Goal: Communication & Community: Share content

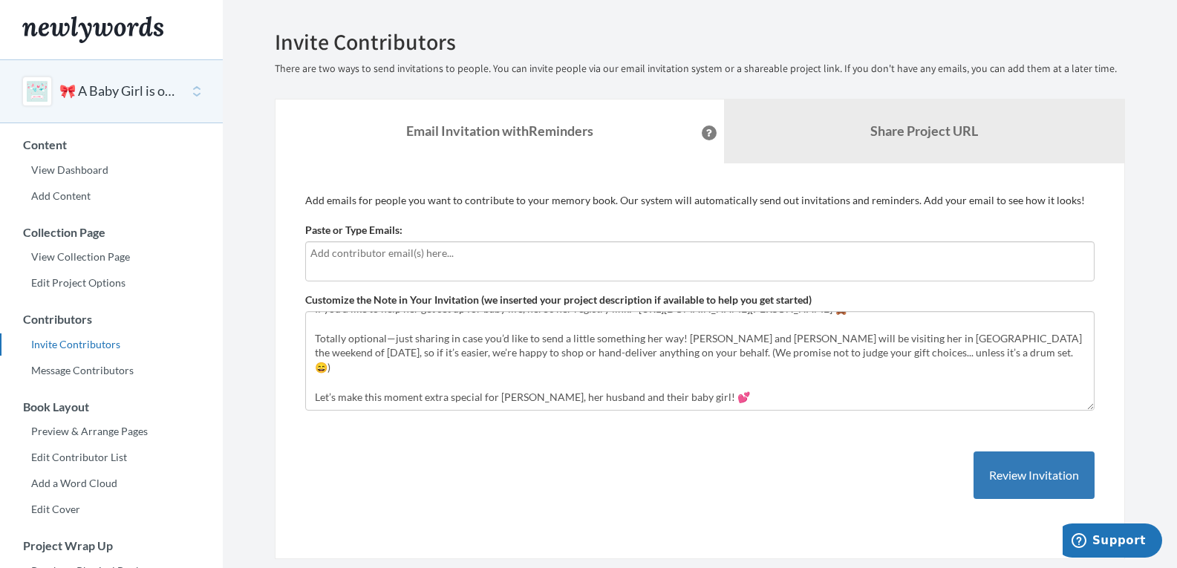
click at [443, 253] on input "text" at bounding box center [699, 253] width 779 height 16
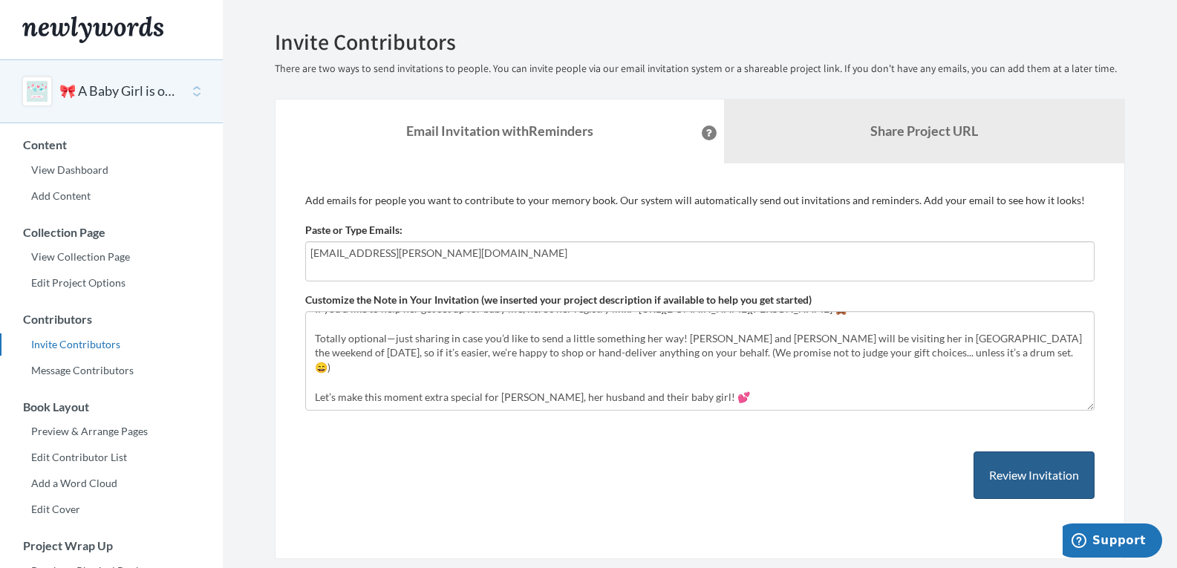
type input "[EMAIL_ADDRESS][PERSON_NAME][DOMAIN_NAME]"
click at [1004, 468] on button "Review Invitation" at bounding box center [1034, 476] width 121 height 48
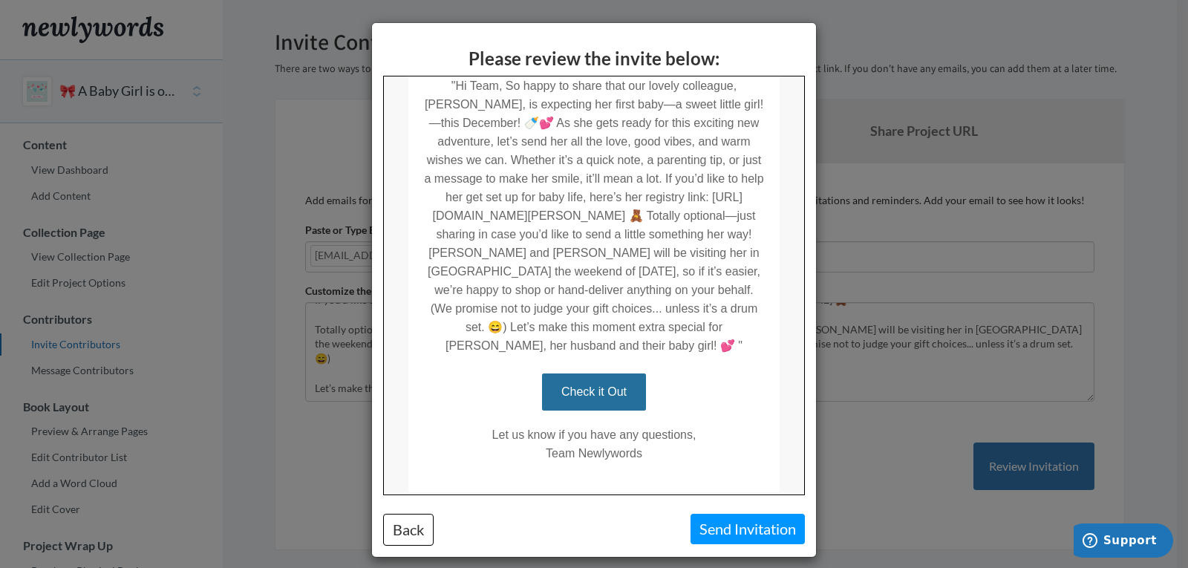
scroll to position [371, 0]
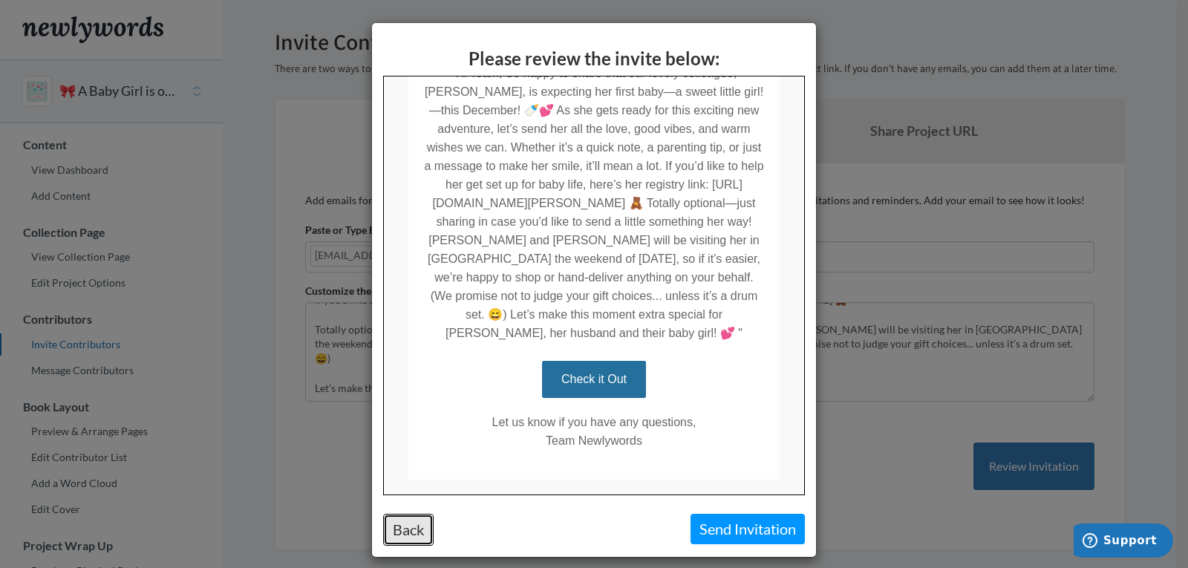
click at [405, 538] on button "Back" at bounding box center [408, 530] width 51 height 32
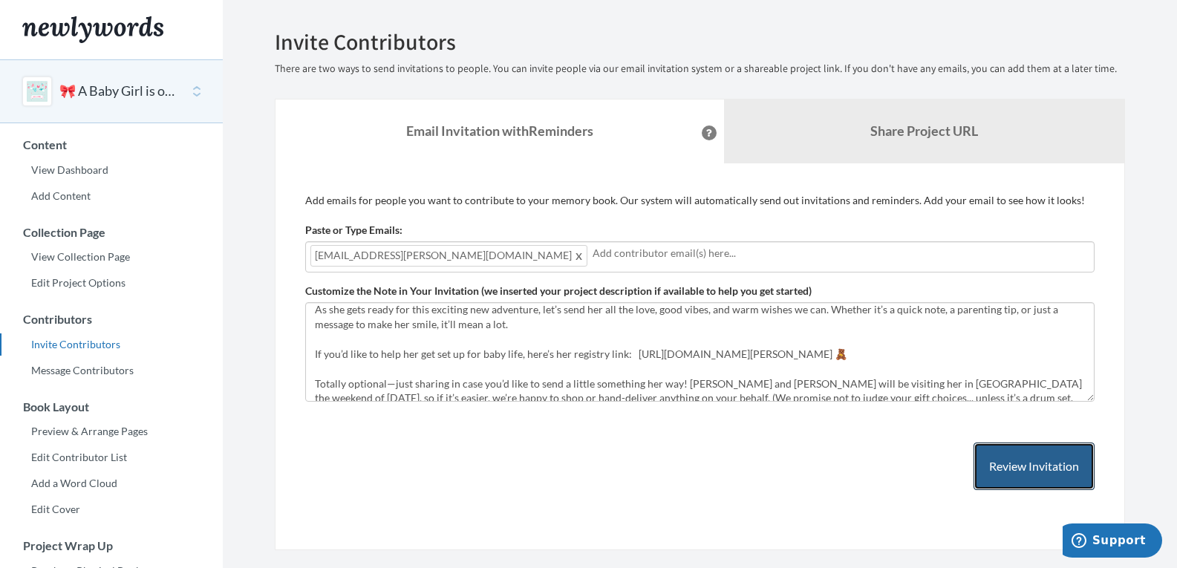
scroll to position [0, 0]
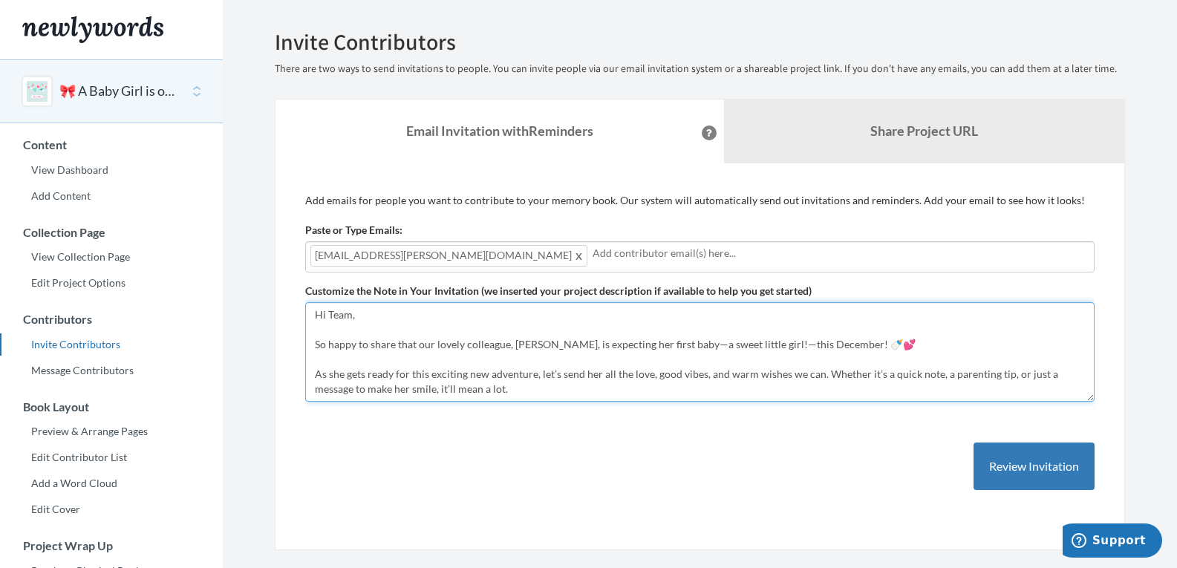
click at [917, 355] on textarea "Hi Team, So happy to share that our lovely colleague, Dianna Teller, is expecti…" at bounding box center [700, 352] width 790 height 100
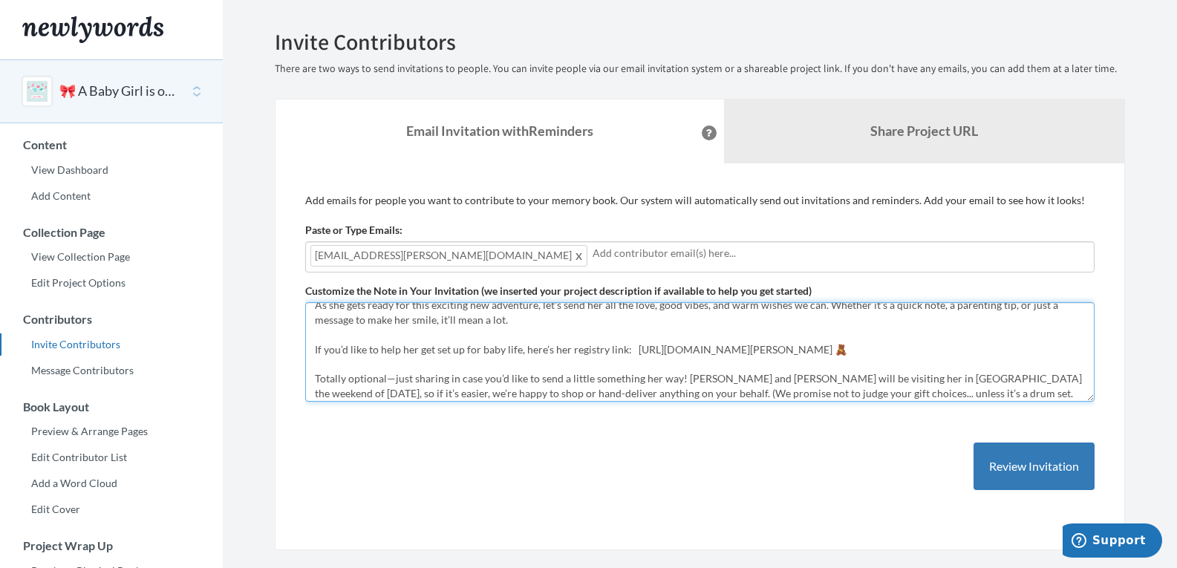
scroll to position [59, 0]
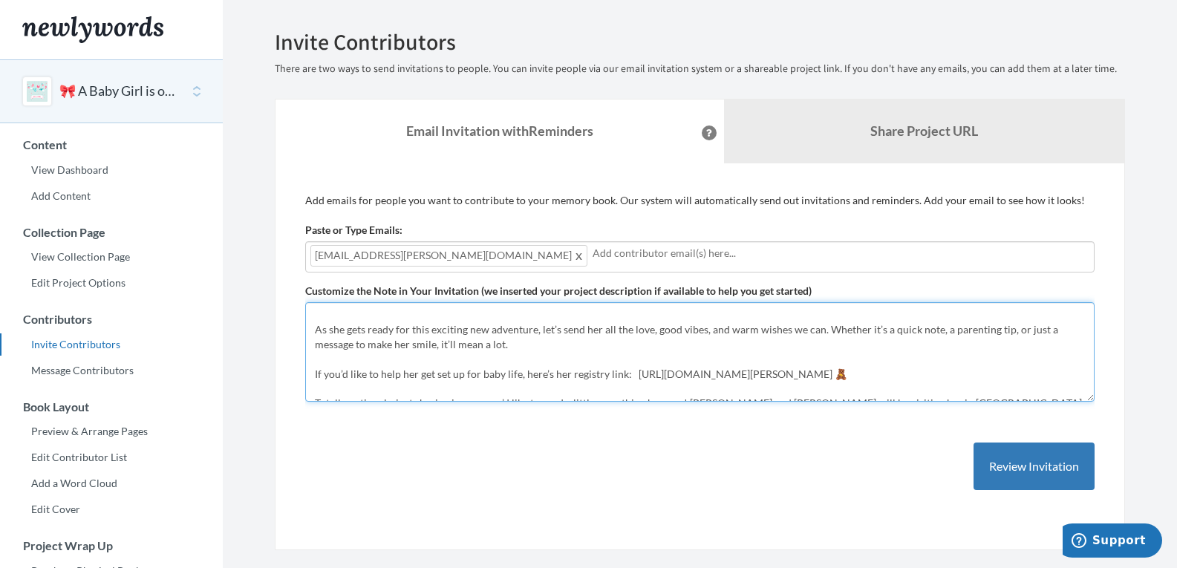
click at [754, 359] on textarea "Hi Team, So happy to share that our lovely colleague, Dianna Teller, is expecti…" at bounding box center [700, 352] width 790 height 100
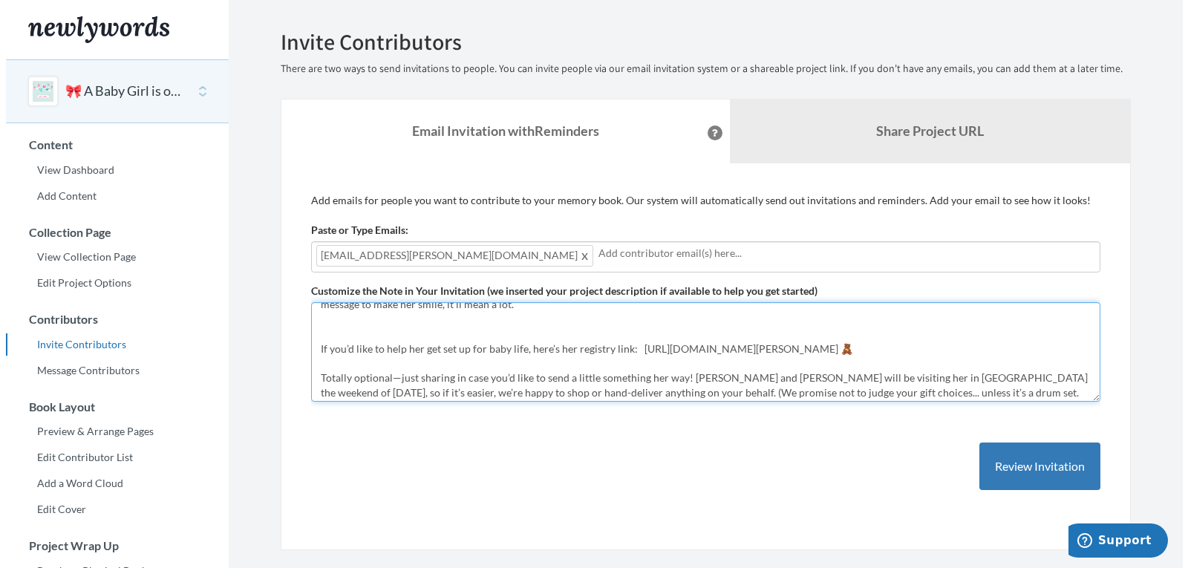
scroll to position [134, 0]
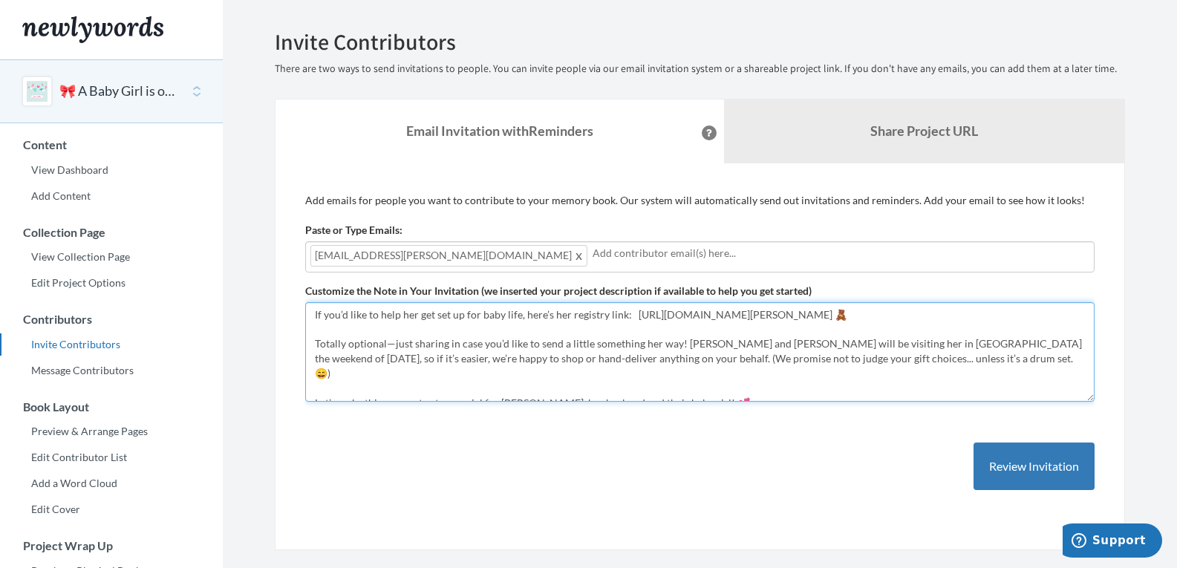
click at [726, 368] on textarea "Hi Team, So happy to share that our lovely colleague, Dianna Teller, is expecti…" at bounding box center [700, 352] width 790 height 100
type textarea "Hi Team, So happy to share that our lovely colleague, [PERSON_NAME], is expecti…"
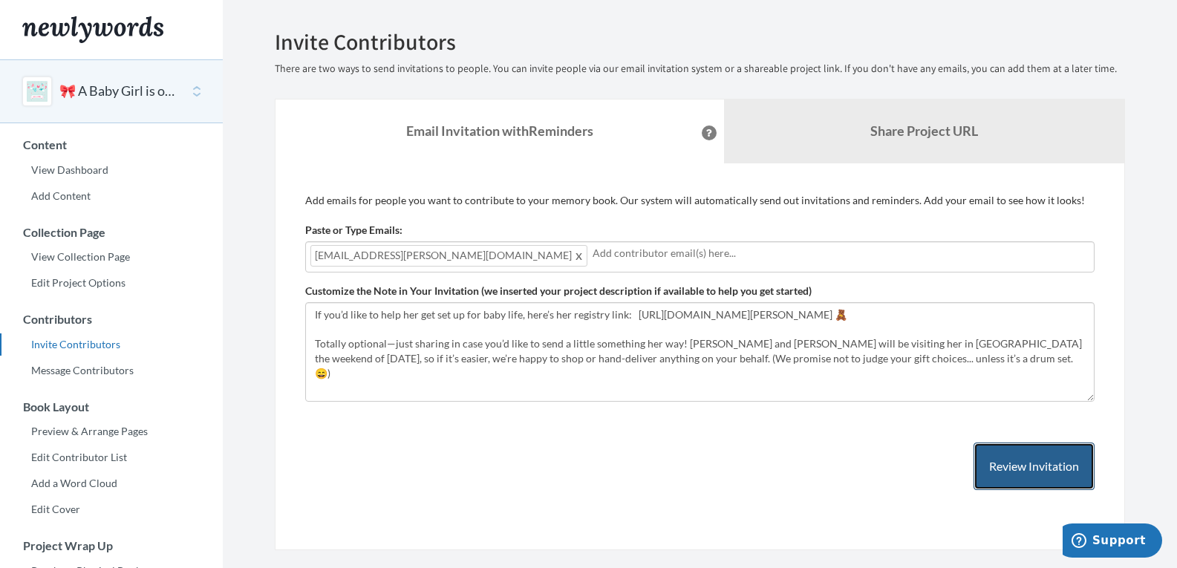
click at [1021, 466] on button "Review Invitation" at bounding box center [1034, 467] width 121 height 48
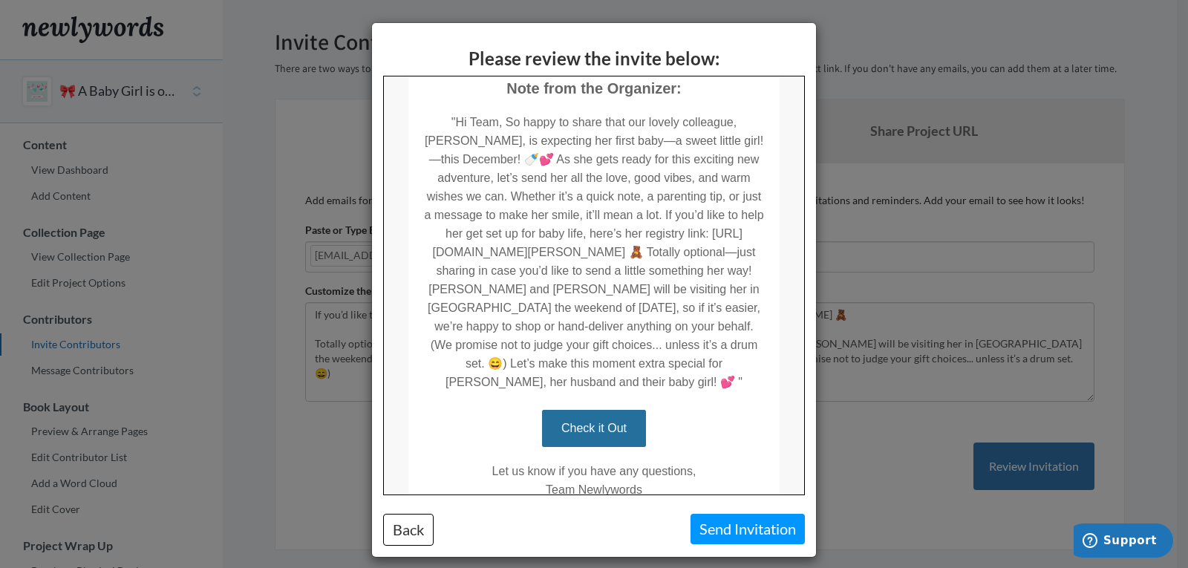
scroll to position [297, 0]
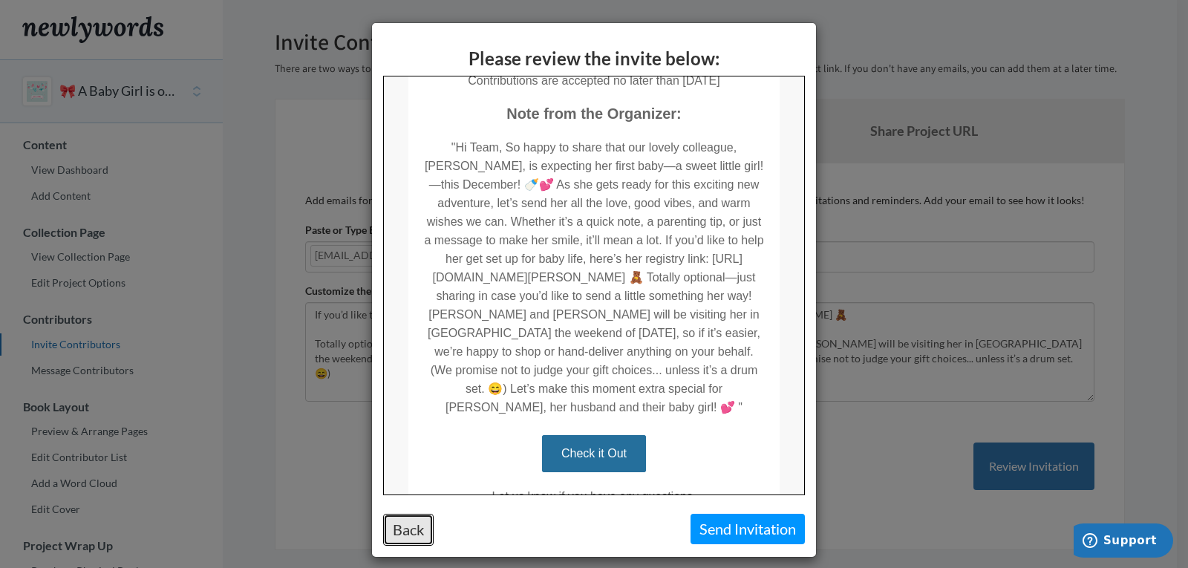
click at [385, 533] on button "Back" at bounding box center [408, 530] width 51 height 32
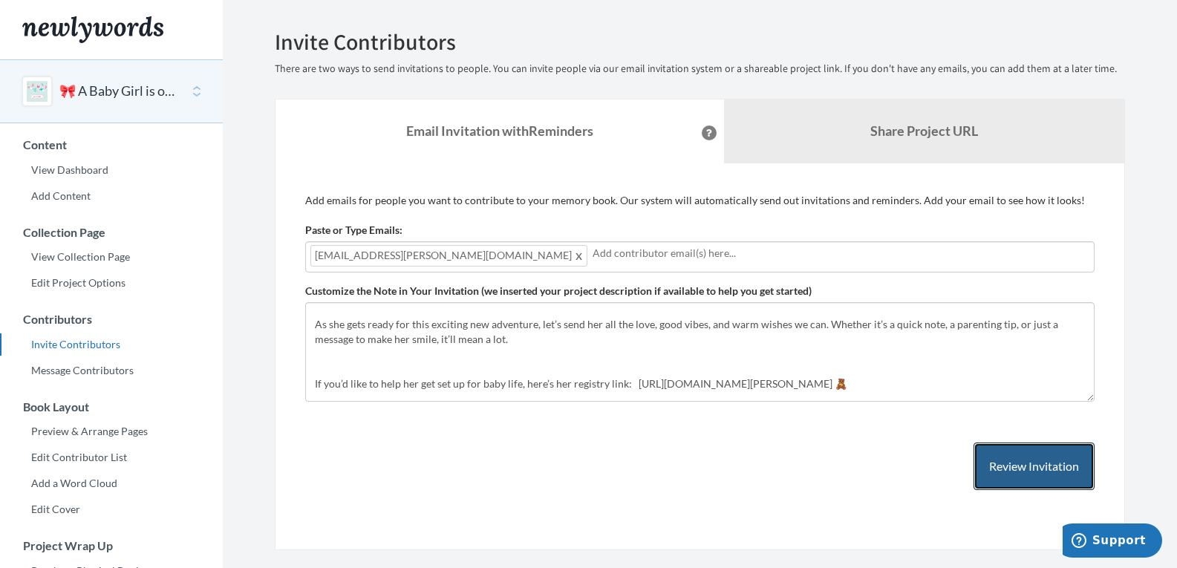
scroll to position [0, 0]
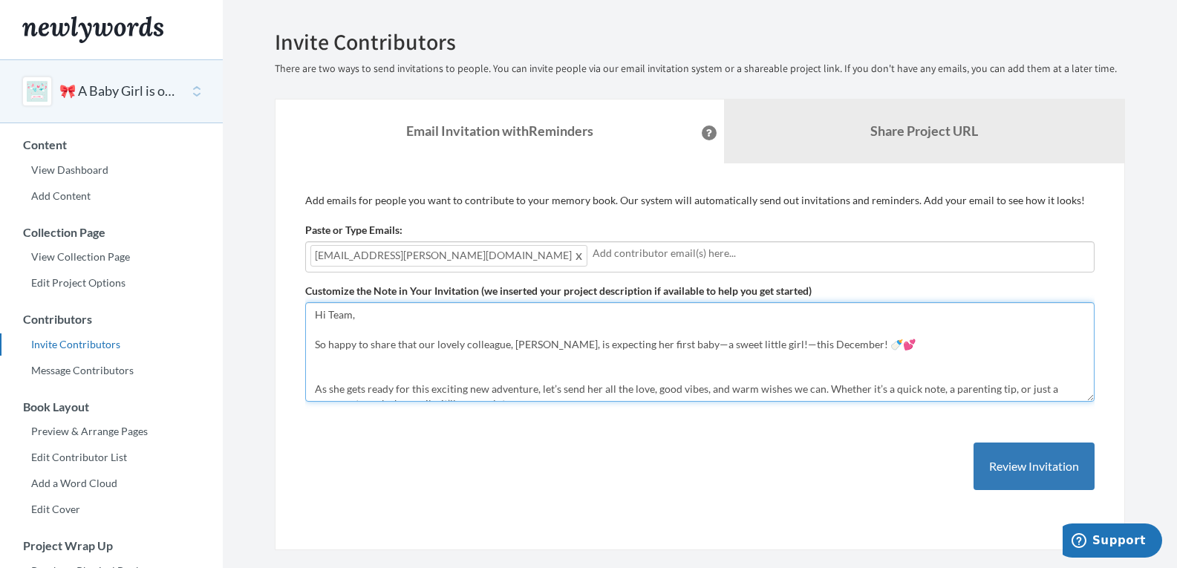
click at [706, 367] on textarea "Hi Team, So happy to share that our lovely colleague, Dianna Teller, is expecti…" at bounding box center [700, 352] width 790 height 100
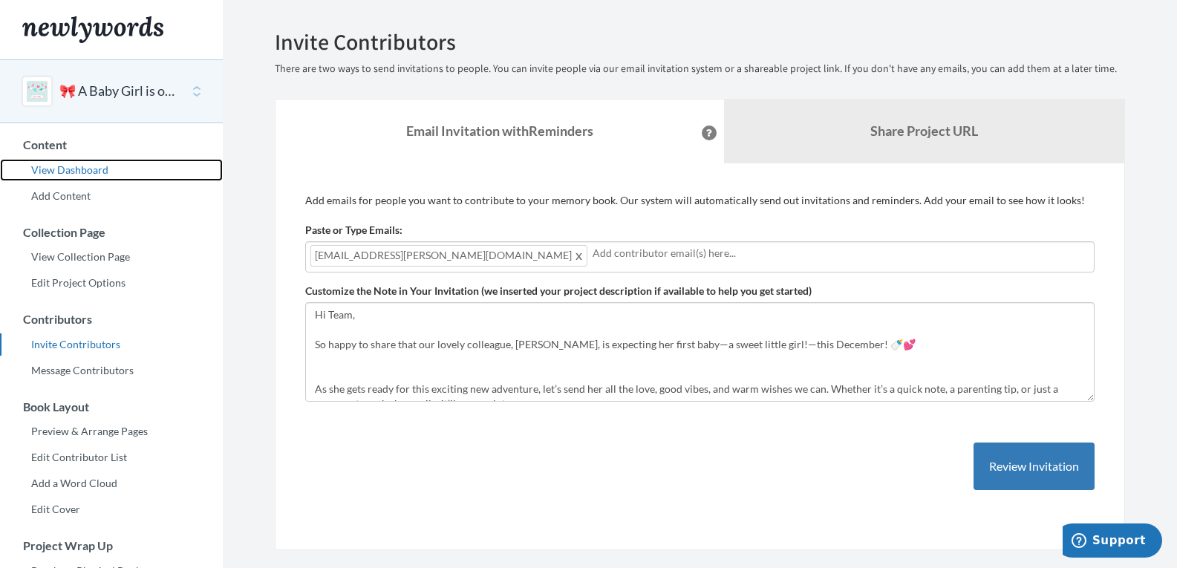
click at [89, 169] on link "View Dashboard" at bounding box center [111, 170] width 223 height 22
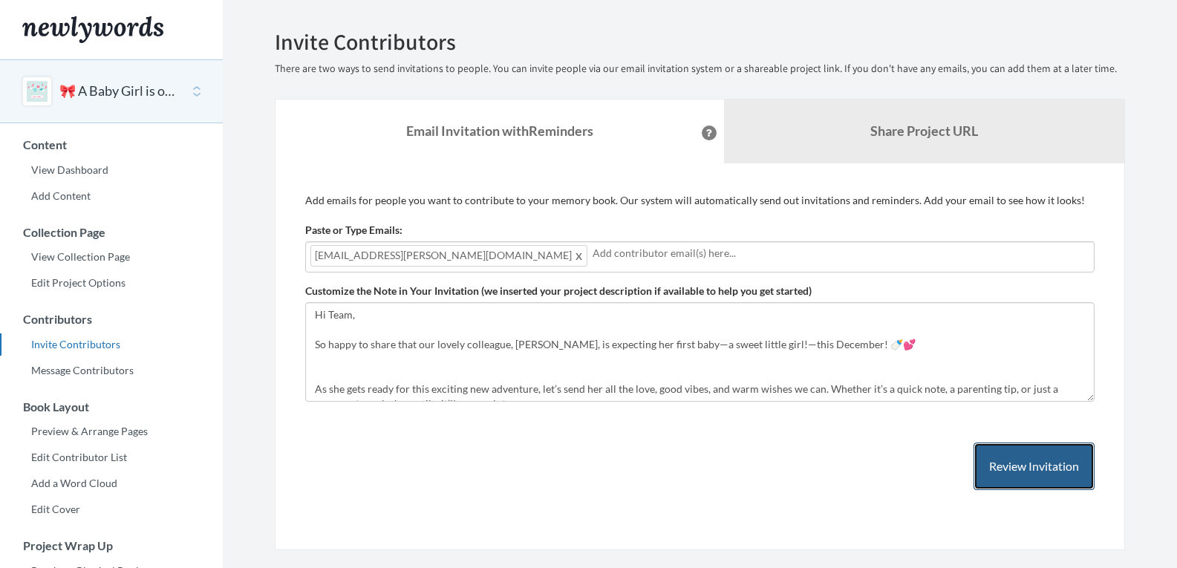
click at [1035, 466] on button "Review Invitation" at bounding box center [1034, 467] width 121 height 48
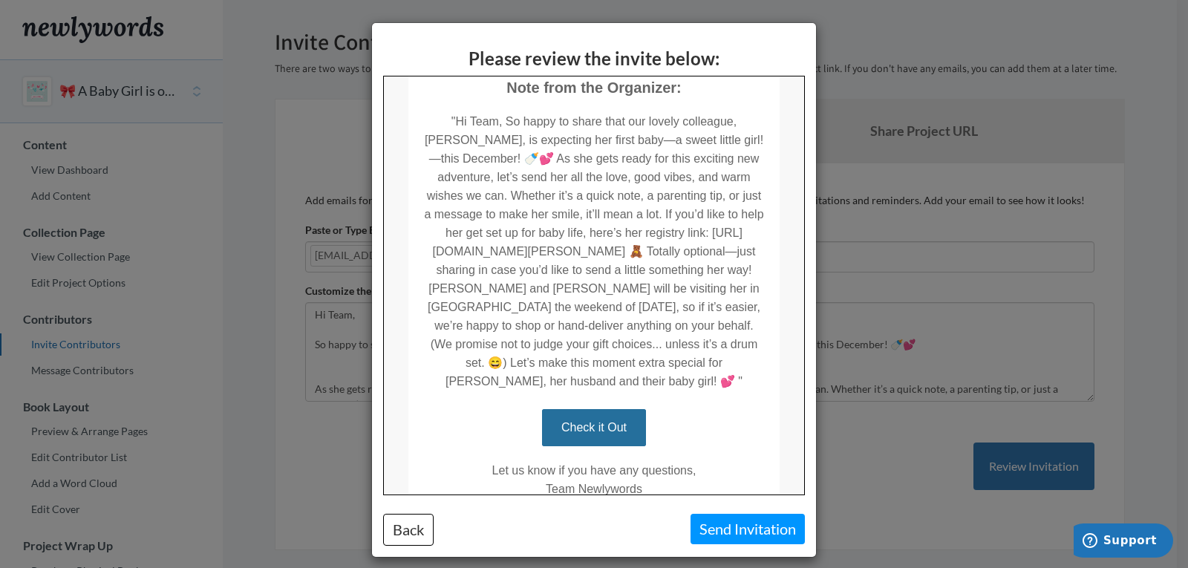
scroll to position [297, 0]
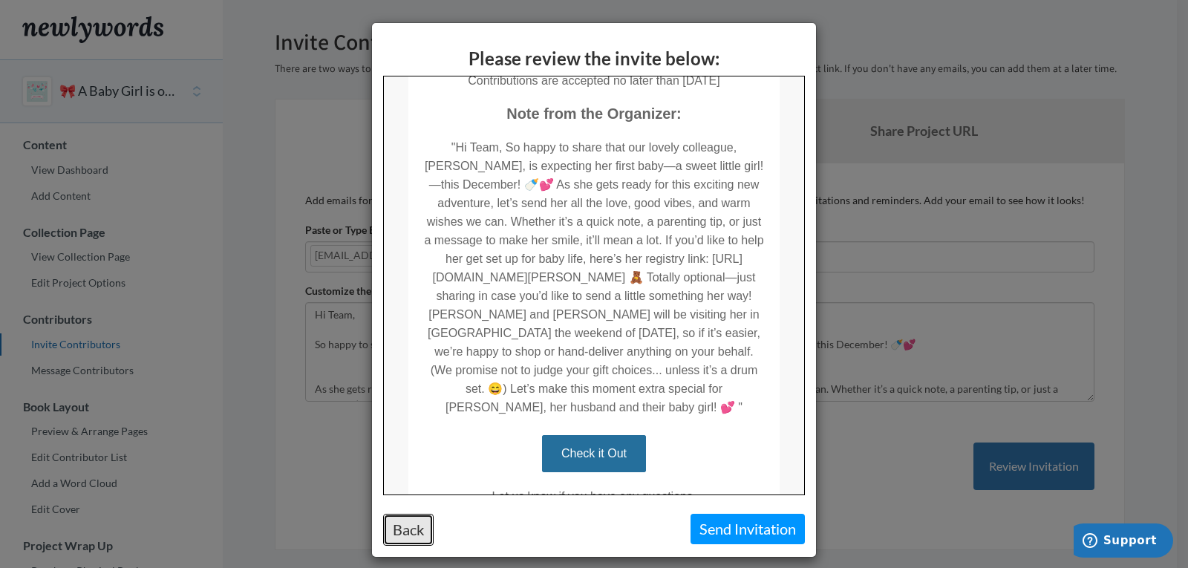
click at [408, 534] on button "Back" at bounding box center [408, 530] width 51 height 32
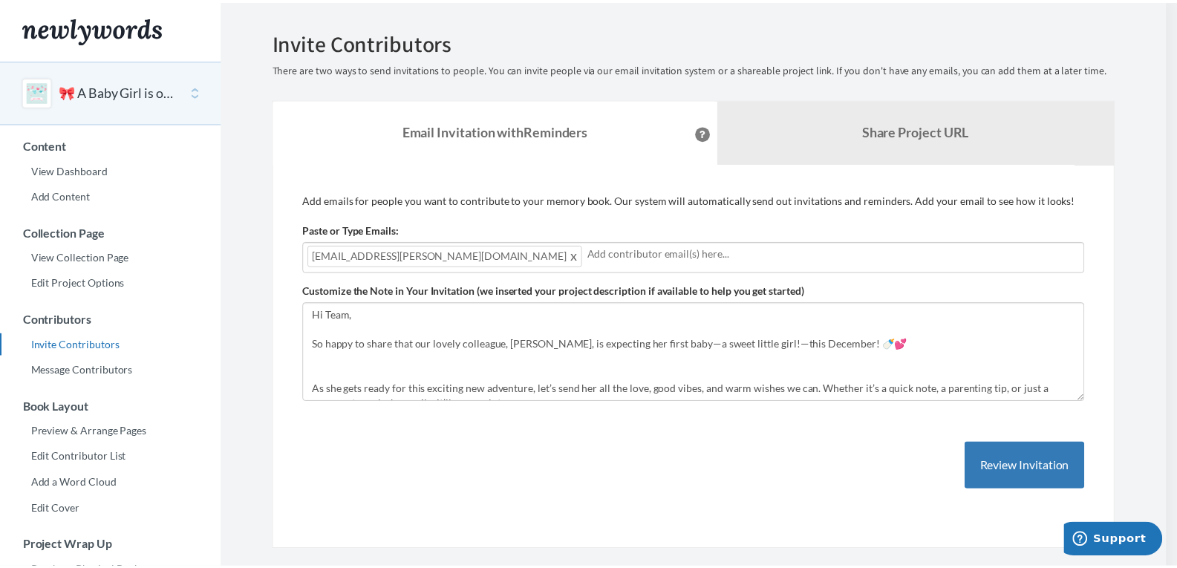
scroll to position [0, 0]
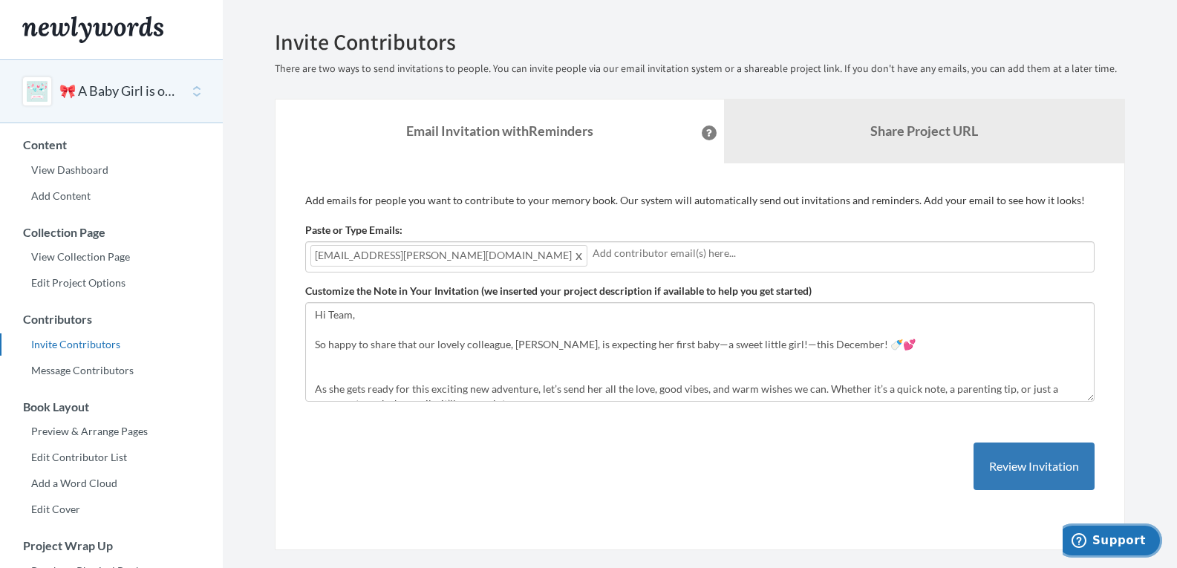
click at [1132, 536] on span "Support" at bounding box center [1119, 540] width 53 height 13
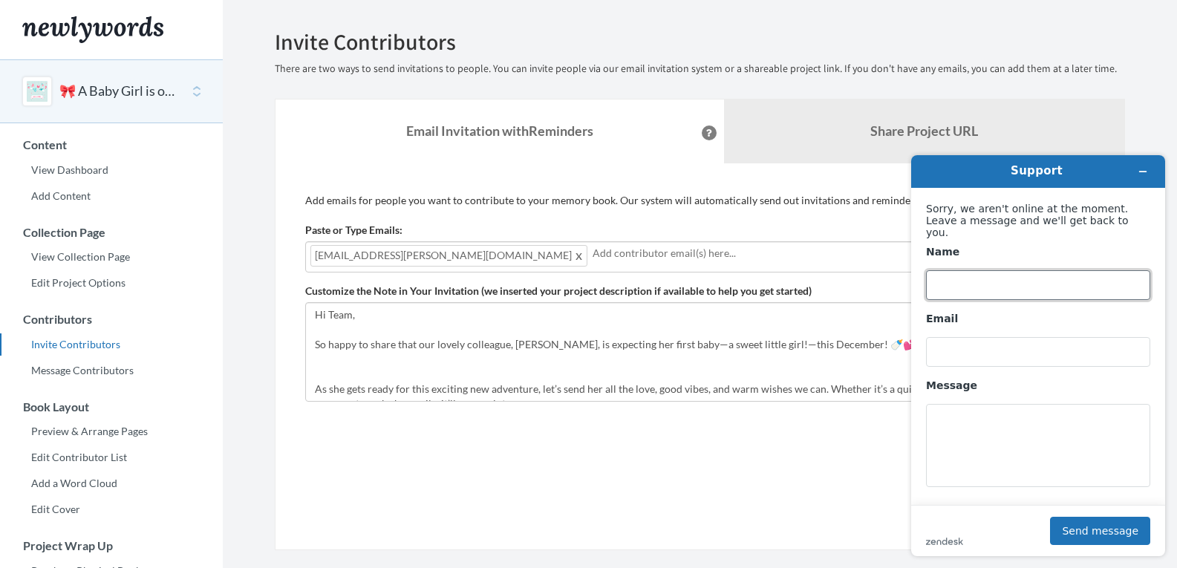
click at [1026, 270] on input "Name" at bounding box center [1038, 285] width 224 height 30
type input "Myrrha"
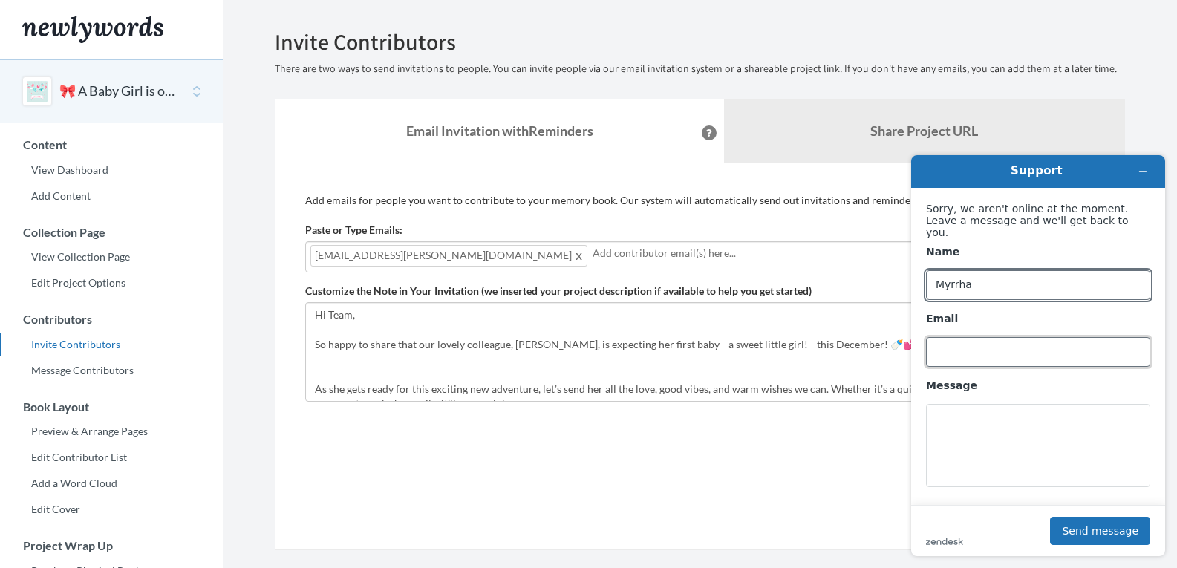
click at [1044, 339] on input "Email" at bounding box center [1038, 352] width 224 height 30
type input "[EMAIL_ADDRESS][PERSON_NAME][DOMAIN_NAME]"
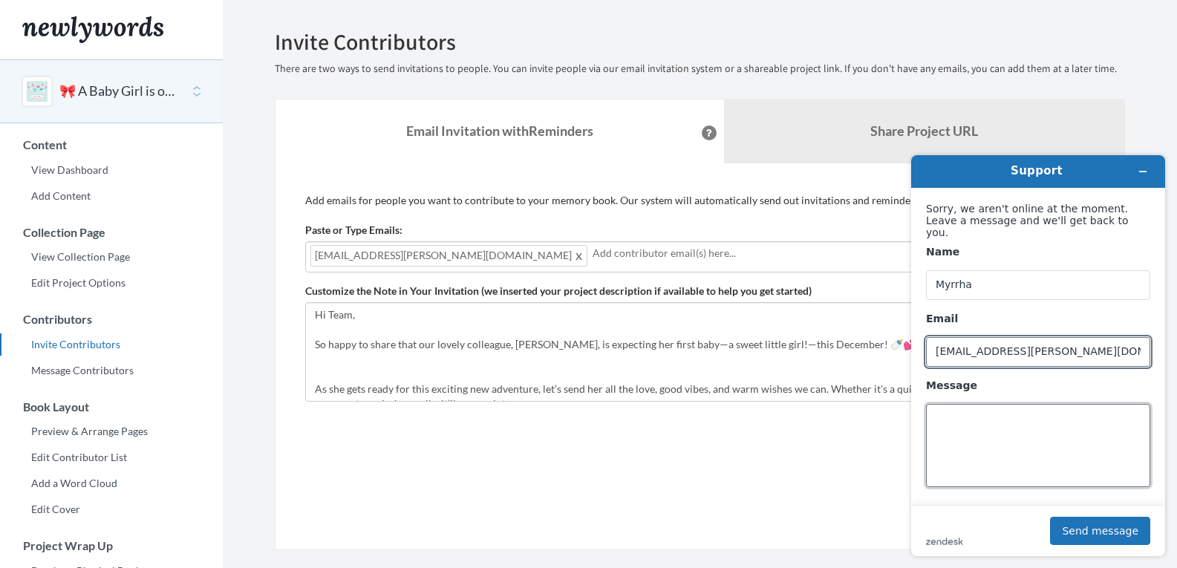
click at [1009, 420] on textarea "Message" at bounding box center [1038, 445] width 224 height 83
click at [946, 410] on textarea "Hw do I format the text on the" at bounding box center [1038, 445] width 224 height 83
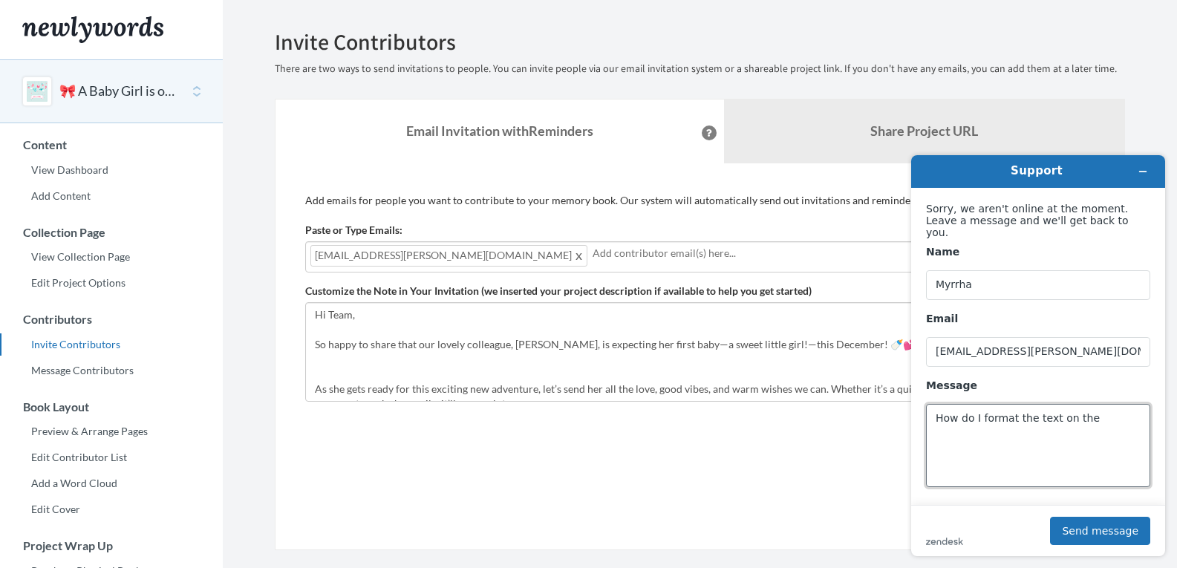
click at [1091, 413] on textarea "How do I format the text on the" at bounding box center [1038, 445] width 224 height 83
type textarea "How do I format the text on the contribution page"
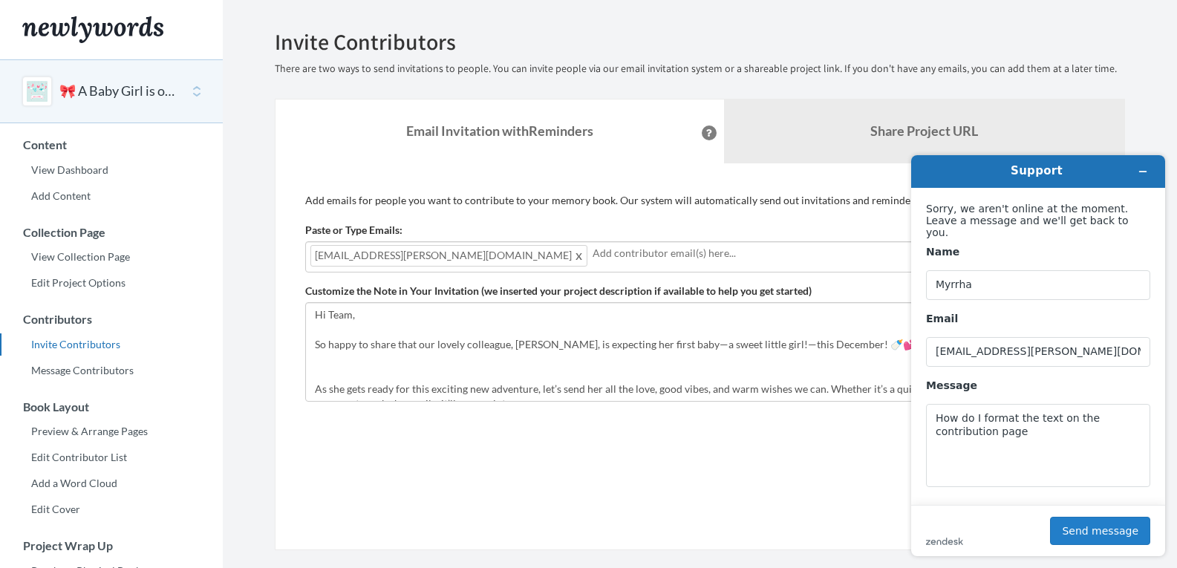
click at [1100, 536] on button "Send message" at bounding box center [1100, 531] width 100 height 28
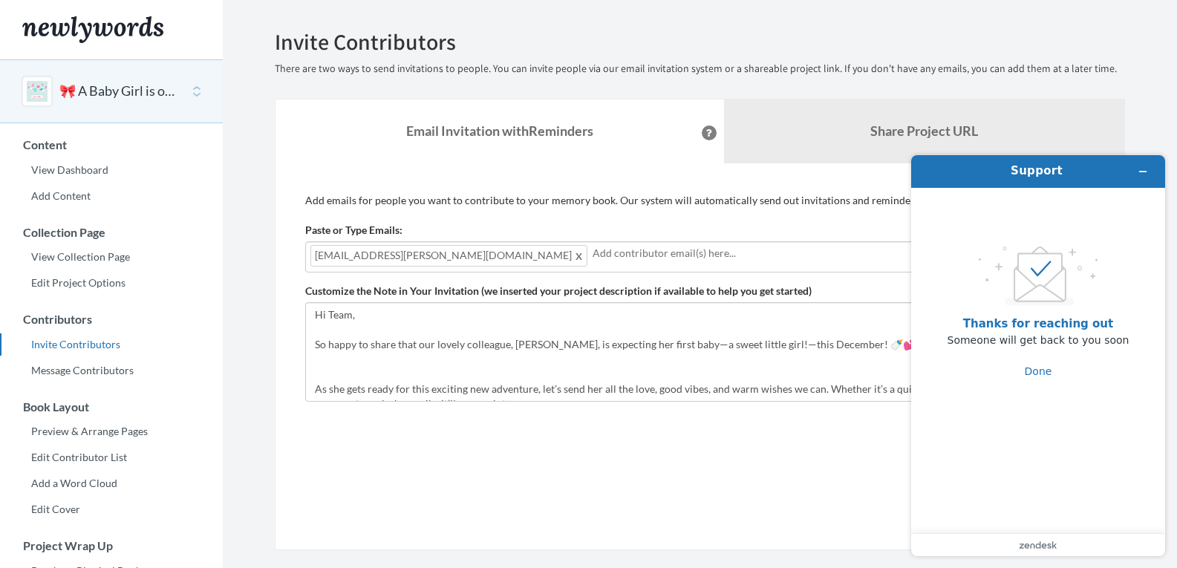
click at [116, 63] on div "🎀 A Baby Girl is on the Way—Let’s Celebrate [PERSON_NAME]! 💕" at bounding box center [111, 91] width 223 height 64
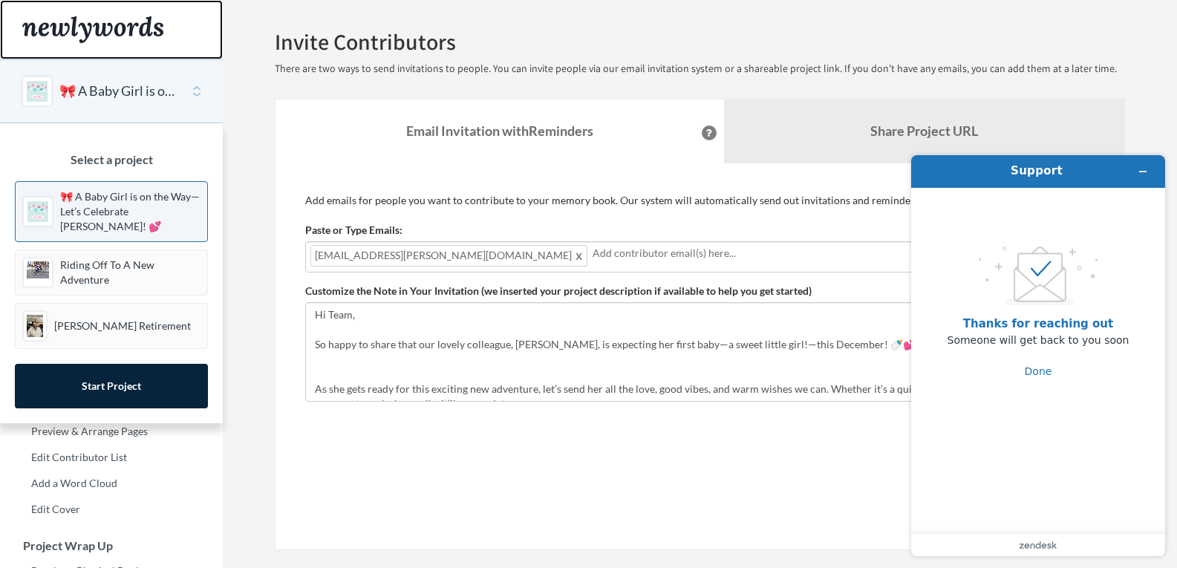
click at [65, 30] on img "Main" at bounding box center [92, 29] width 141 height 27
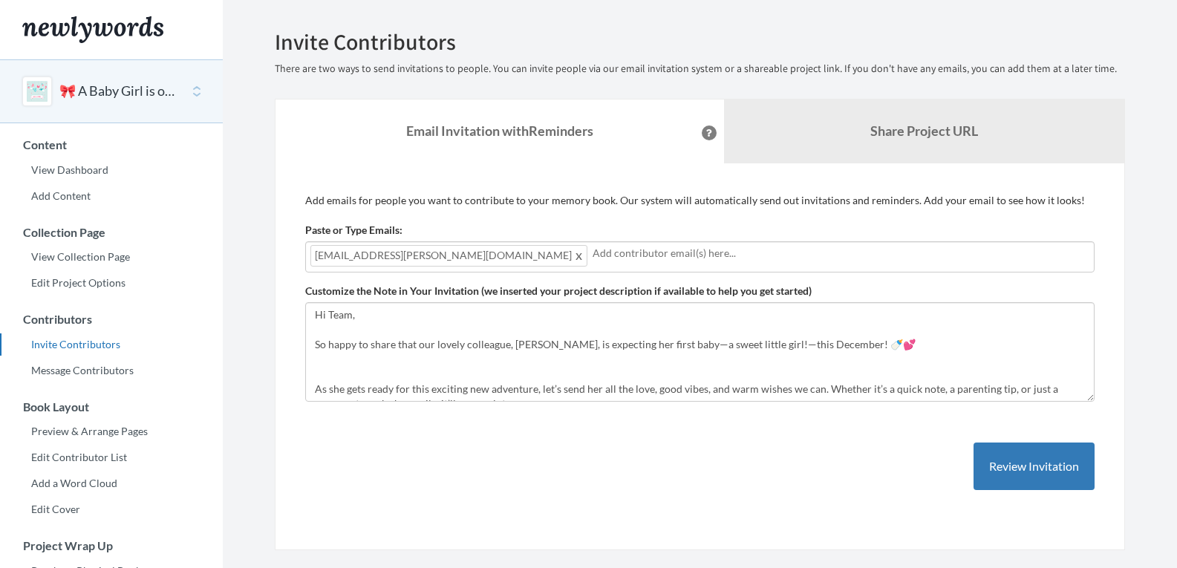
click at [596, 250] on input "text" at bounding box center [841, 253] width 497 height 16
type input "u"
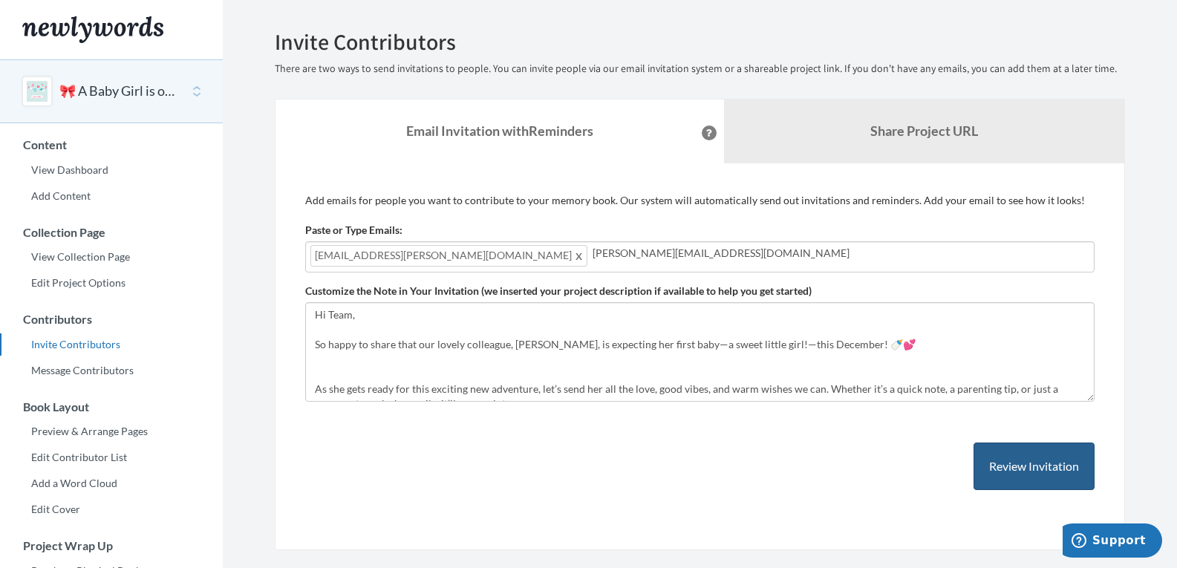
type input "lulu.watanabe@experian.com"
click at [1021, 471] on button "Review Invitation" at bounding box center [1034, 467] width 121 height 48
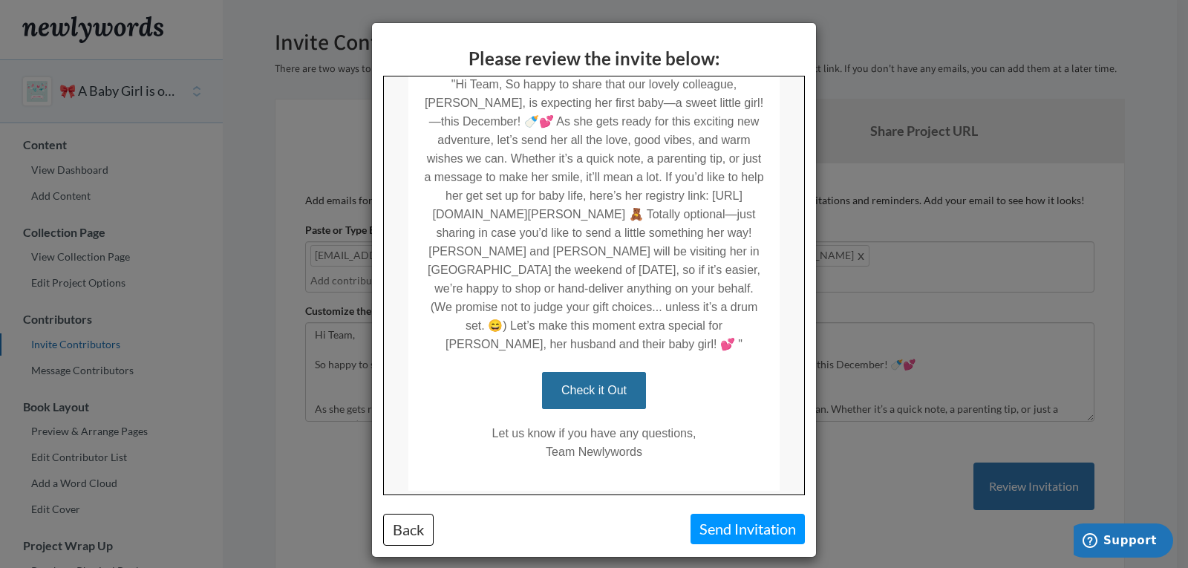
scroll to position [371, 0]
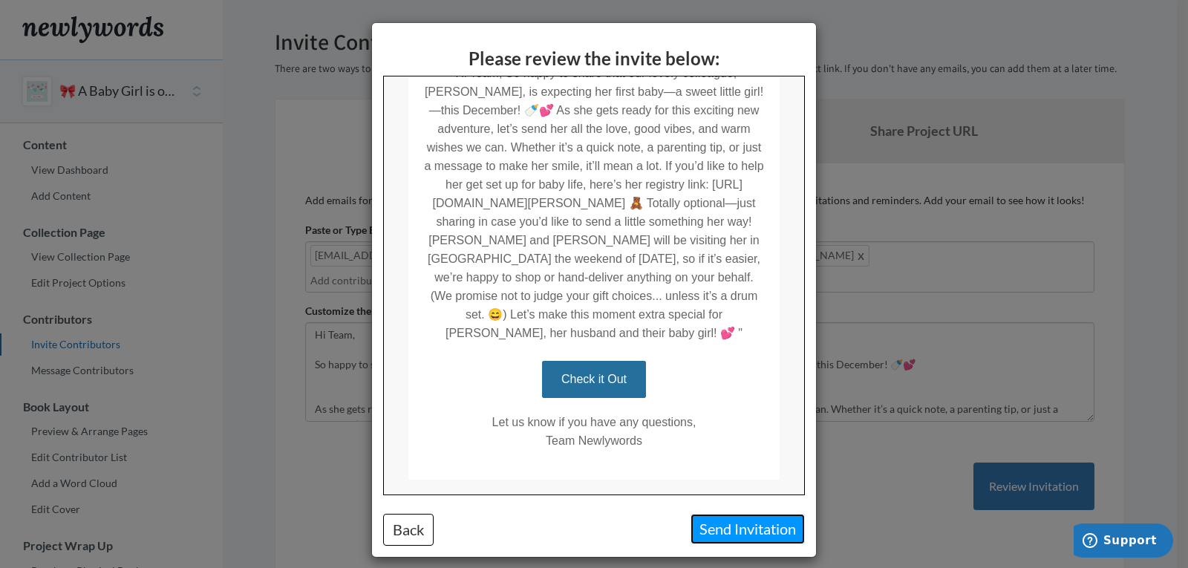
click at [738, 532] on button "Send Invitation" at bounding box center [748, 529] width 114 height 30
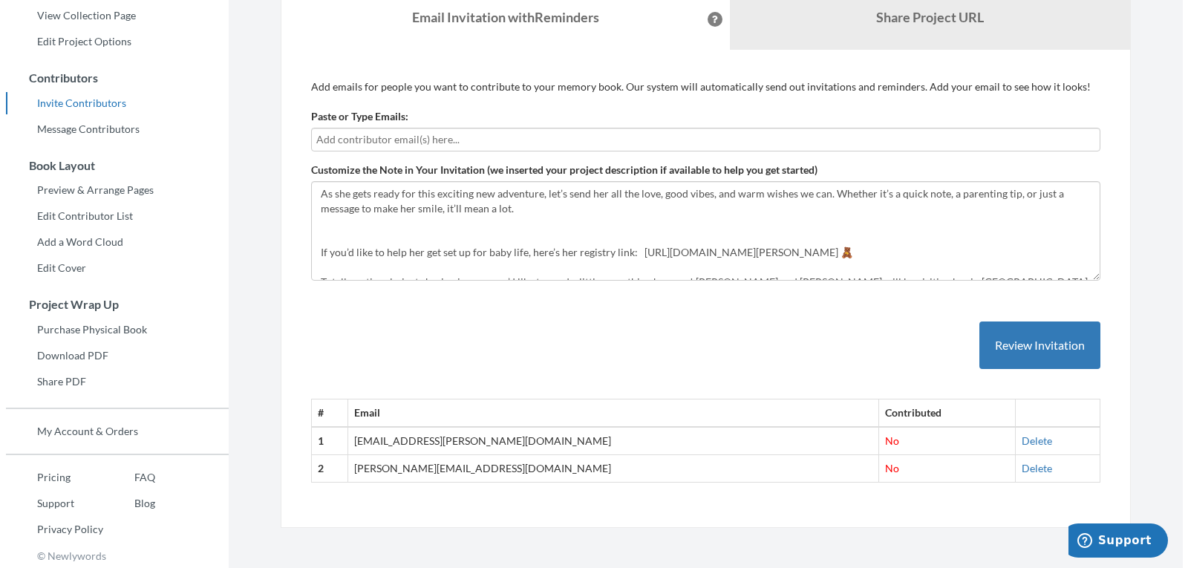
scroll to position [247, 0]
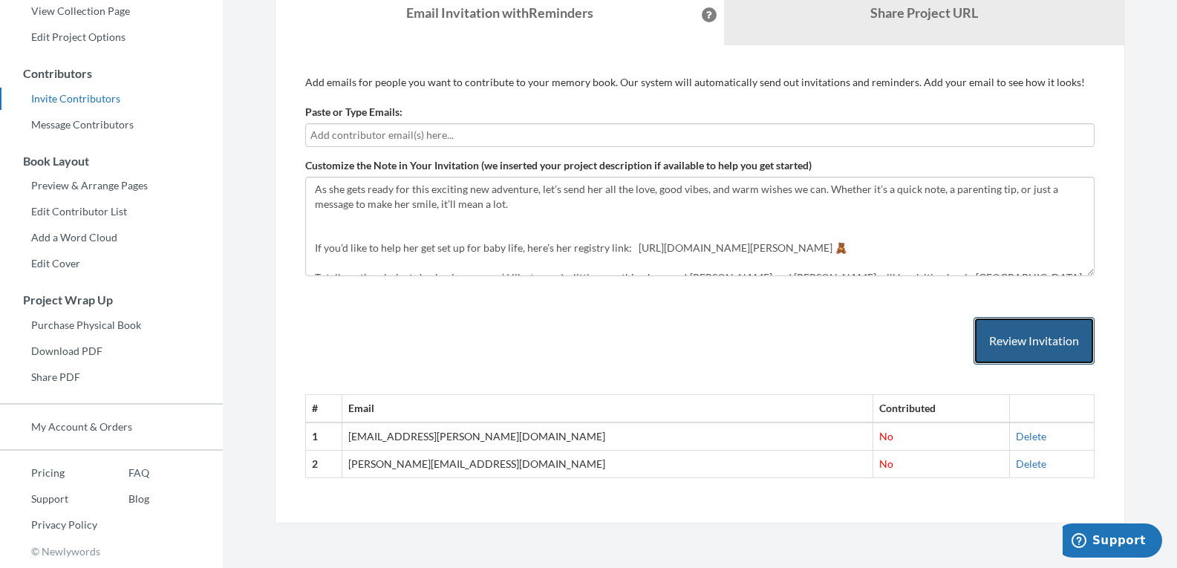
click at [1038, 340] on button "Review Invitation" at bounding box center [1034, 341] width 121 height 48
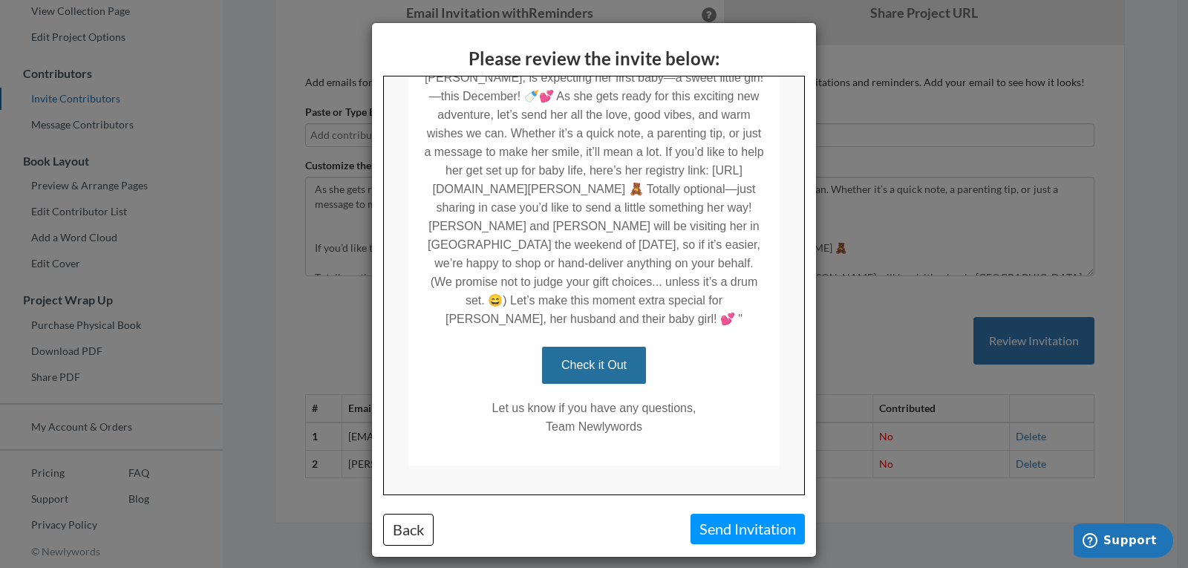
scroll to position [390, 0]
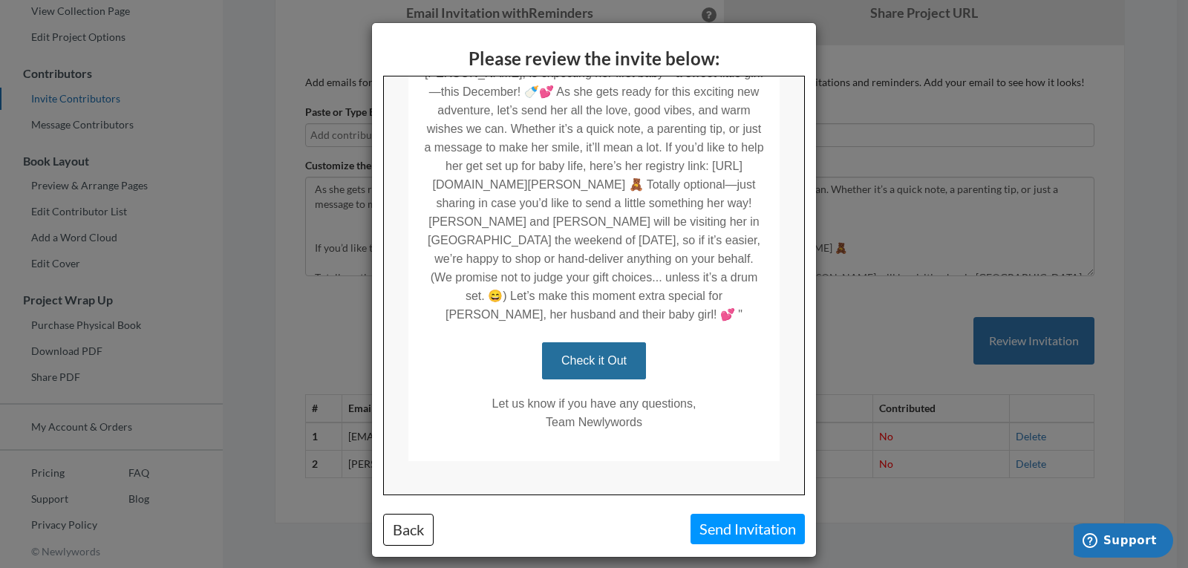
click at [1146, 74] on div "Please review the invite below: Back Send Invitation" at bounding box center [594, 284] width 1188 height 568
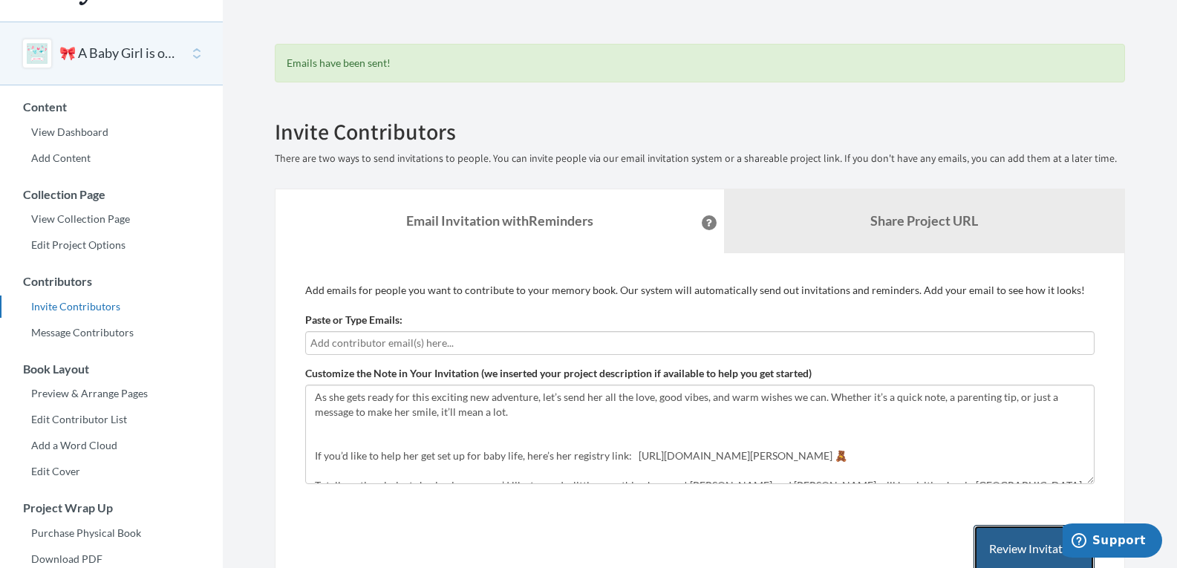
scroll to position [24, 0]
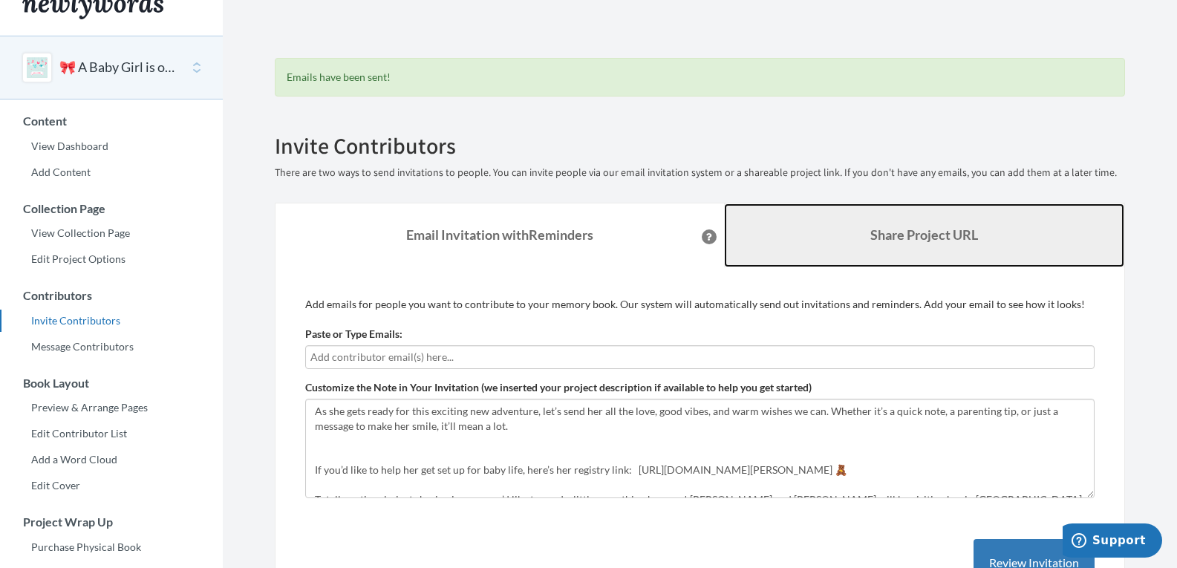
click at [898, 234] on b "Share Project URL" at bounding box center [924, 235] width 108 height 16
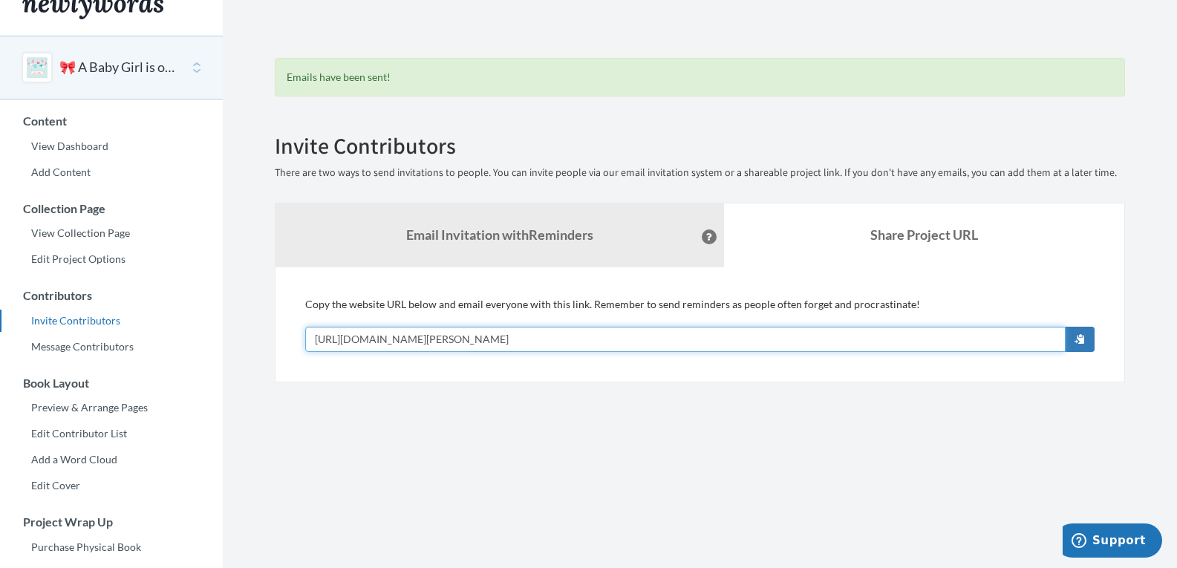
click at [874, 332] on input "[URL][DOMAIN_NAME][PERSON_NAME]" at bounding box center [685, 339] width 761 height 25
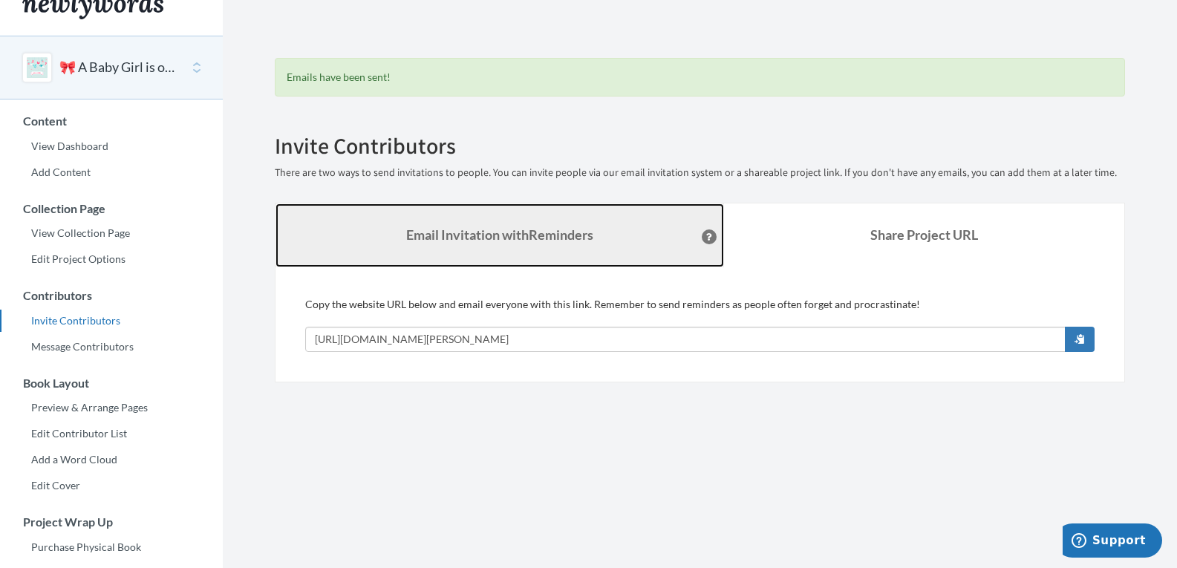
click at [652, 245] on link "Email Invitation with Reminders" at bounding box center [500, 236] width 449 height 64
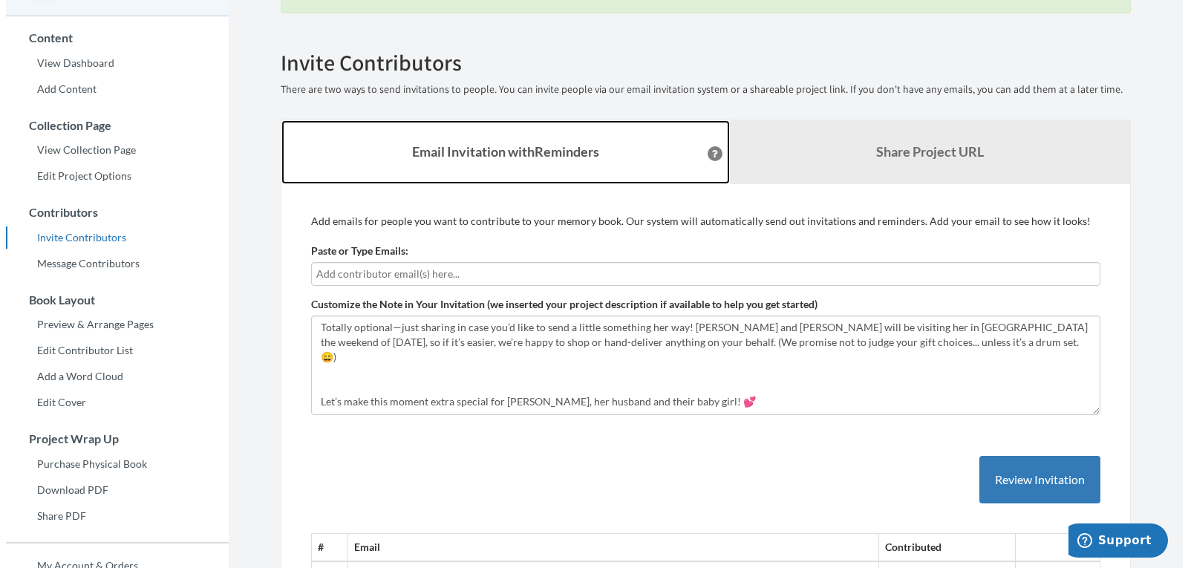
scroll to position [247, 0]
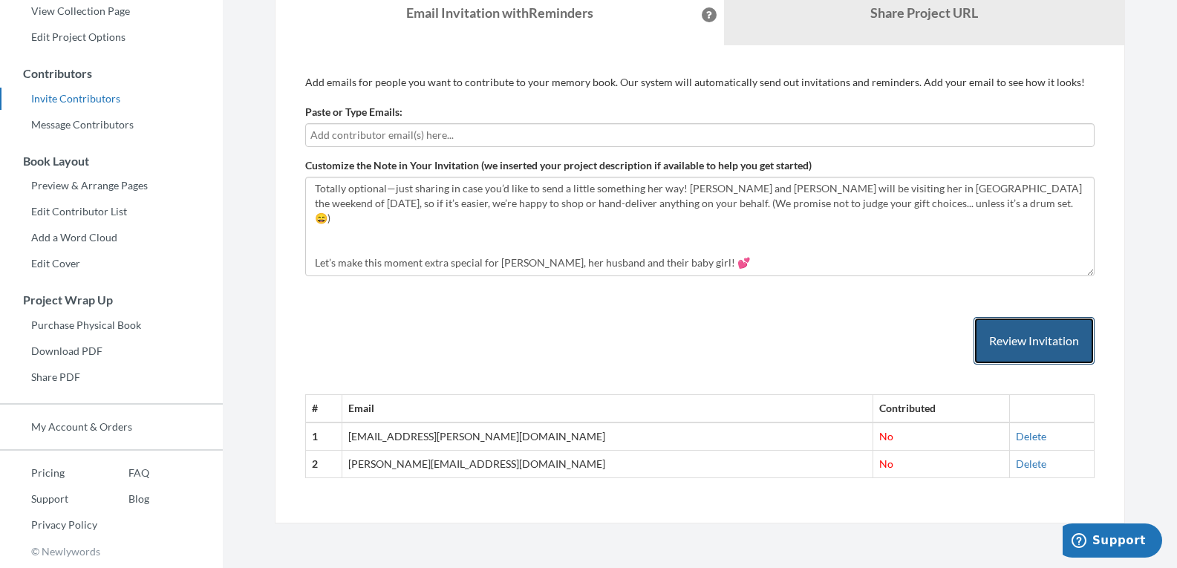
click at [1010, 351] on button "Review Invitation" at bounding box center [1034, 341] width 121 height 48
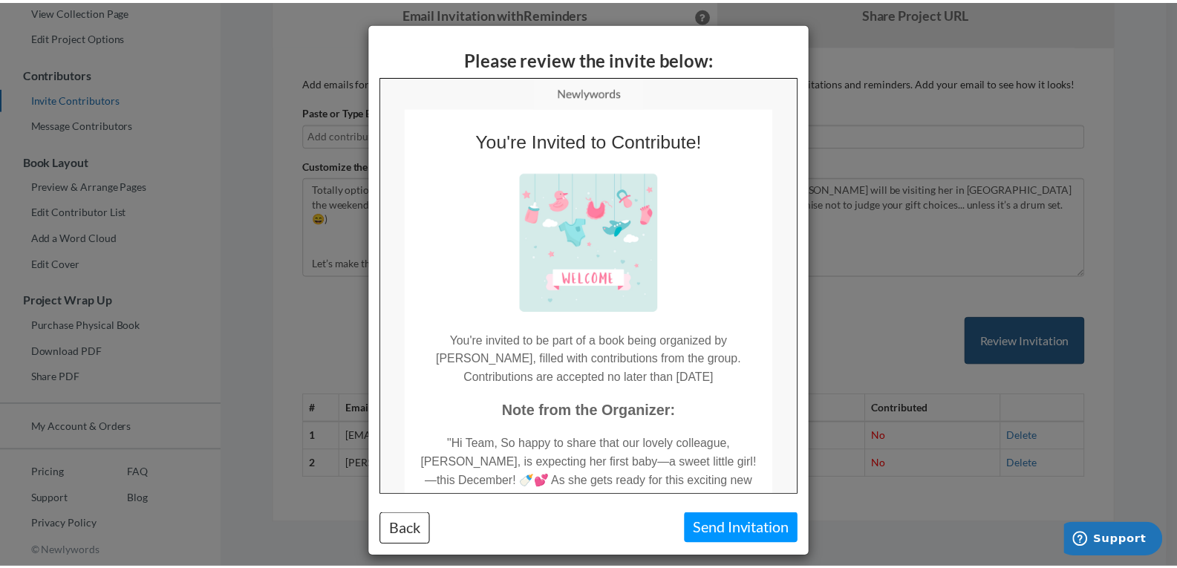
scroll to position [0, 0]
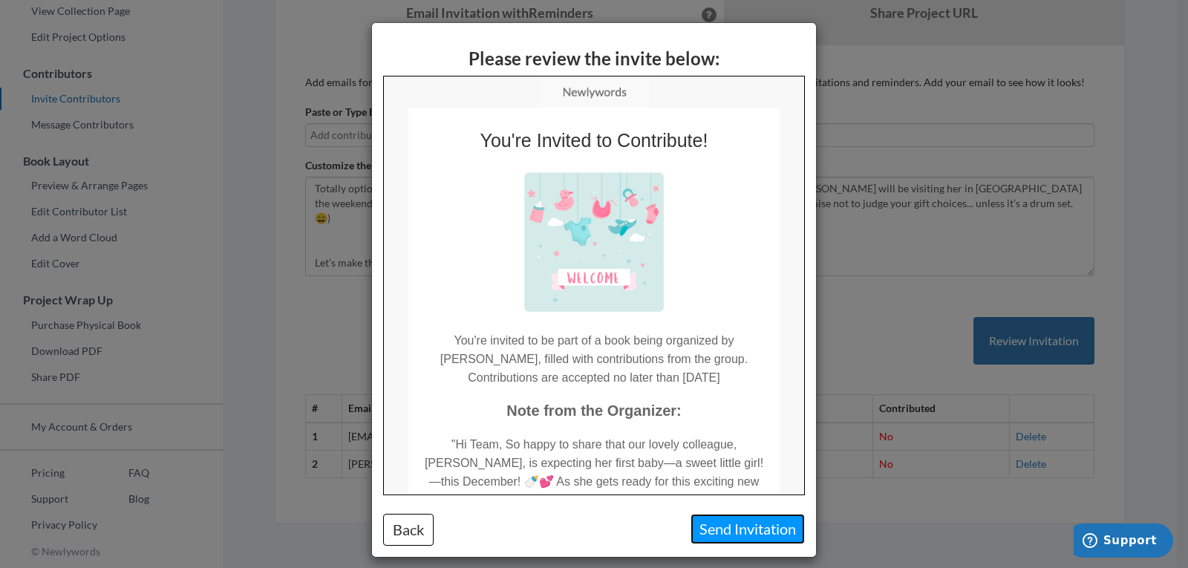
click at [766, 529] on button "Send Invitation" at bounding box center [748, 529] width 114 height 30
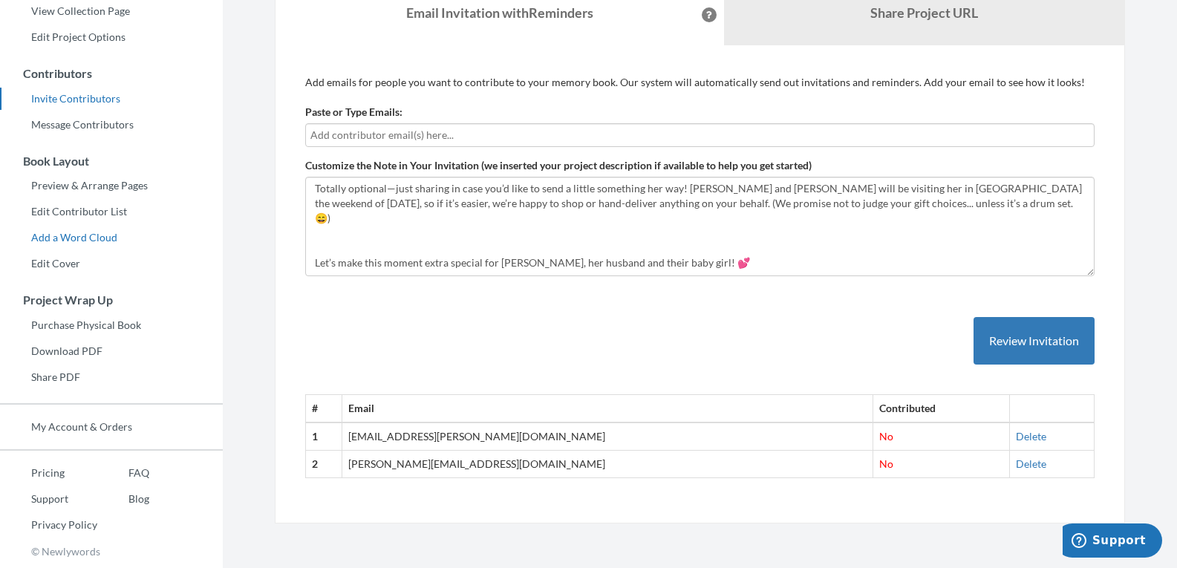
scroll to position [247, 0]
click at [139, 473] on link "FAQ" at bounding box center [123, 473] width 52 height 22
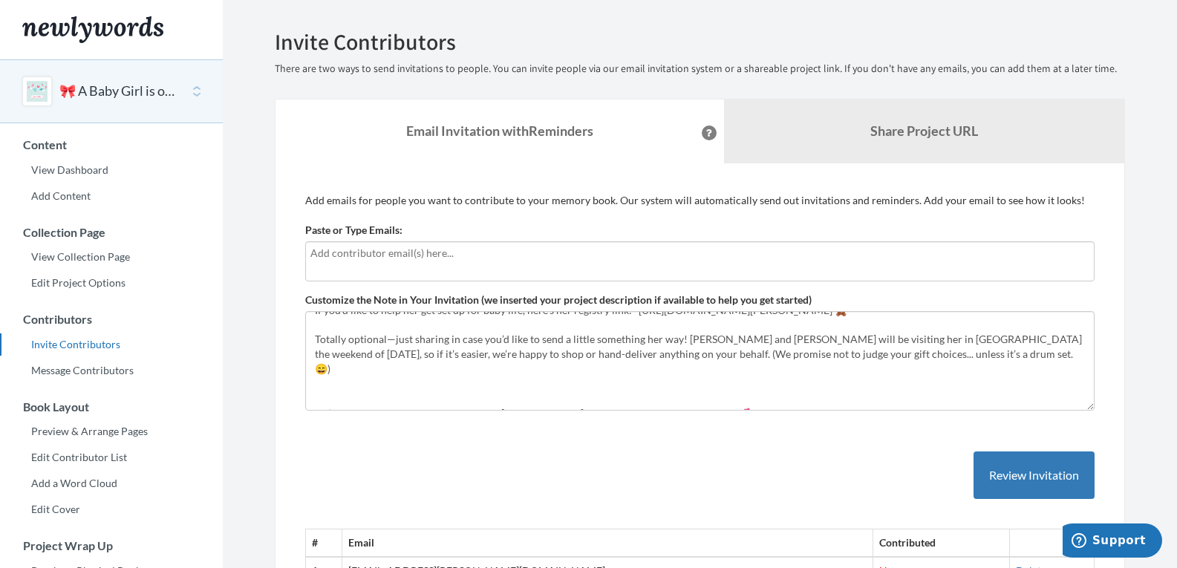
scroll to position [149, 0]
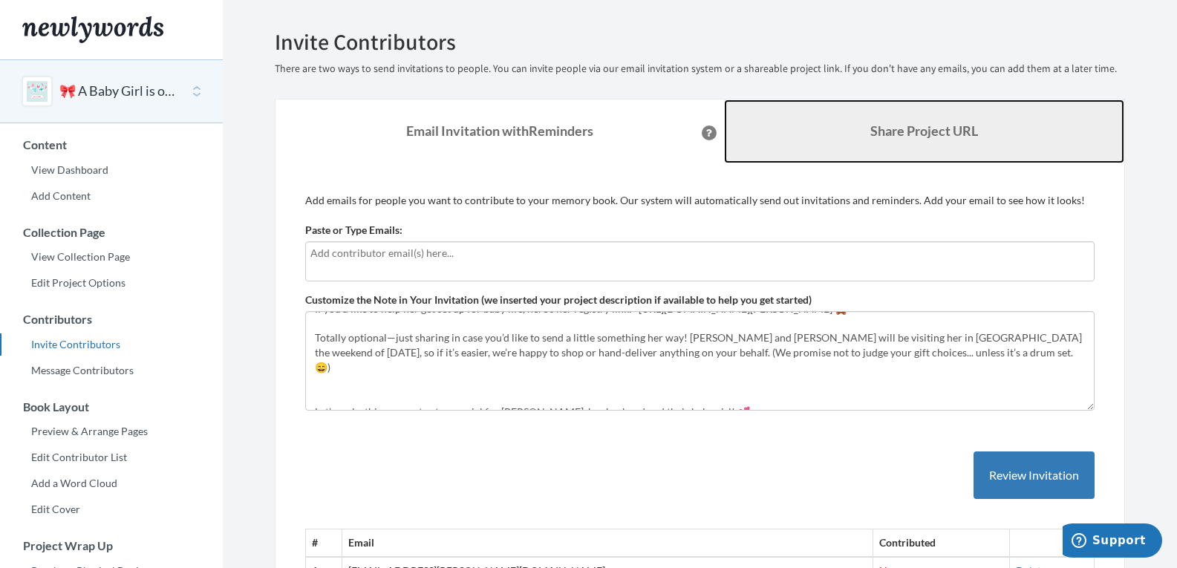
click at [927, 137] on b "Share Project URL" at bounding box center [924, 131] width 108 height 16
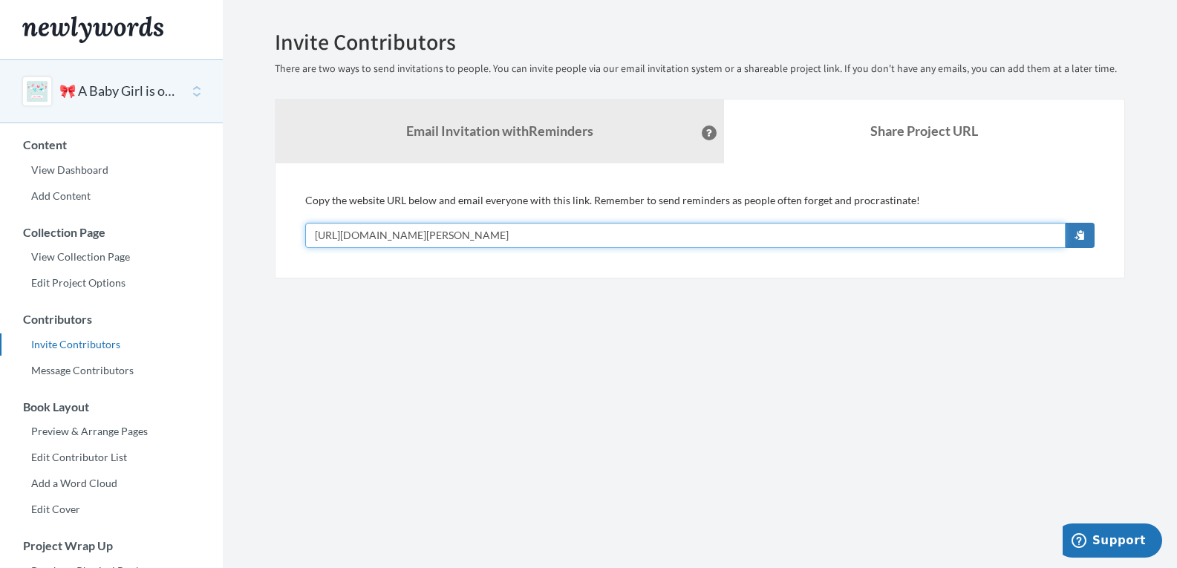
click at [813, 233] on input "[URL][DOMAIN_NAME][PERSON_NAME]" at bounding box center [685, 235] width 761 height 25
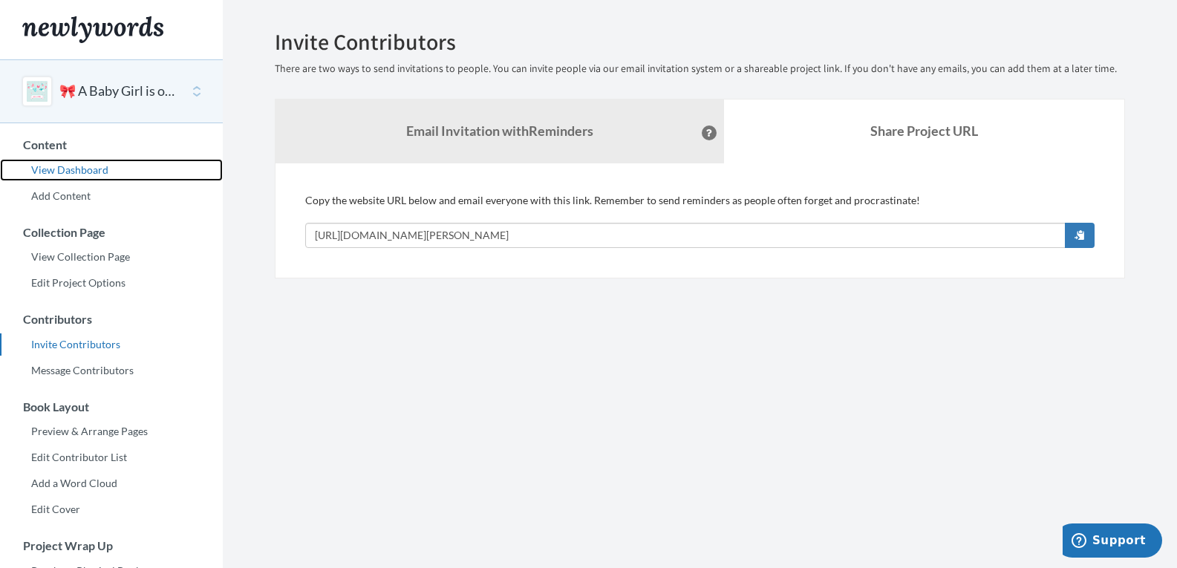
click at [105, 174] on link "View Dashboard" at bounding box center [111, 170] width 223 height 22
